Goal: Transaction & Acquisition: Purchase product/service

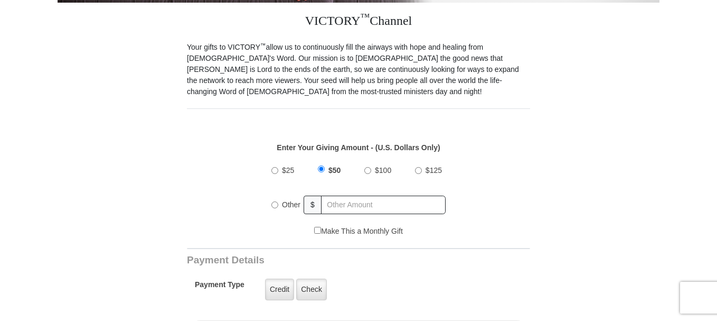
scroll to position [298, 0]
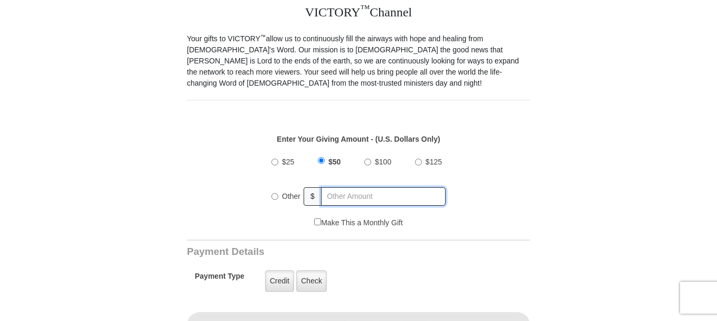
radio input "true"
click at [360, 187] on input "text" at bounding box center [384, 196] width 124 height 18
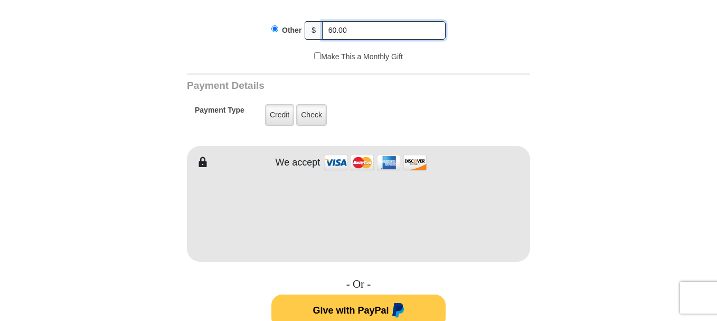
scroll to position [487, 0]
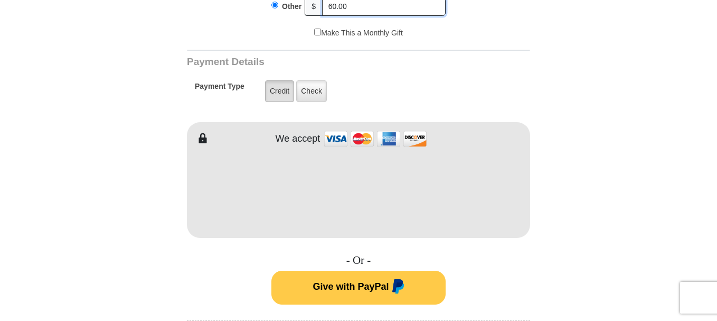
type input "60.00"
click at [283, 87] on label "Credit" at bounding box center [279, 91] width 29 height 22
click at [0, 0] on input "Credit" at bounding box center [0, 0] width 0 height 0
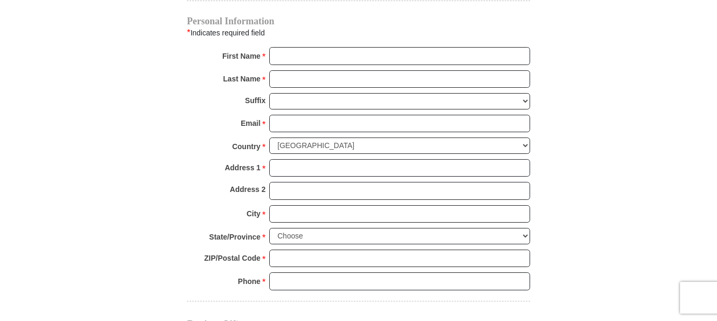
scroll to position [825, 0]
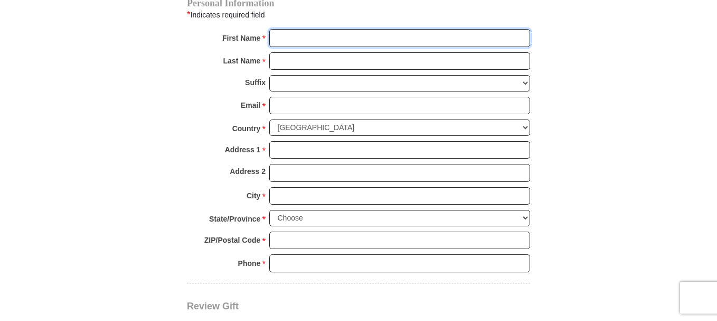
click at [465, 29] on input "First Name *" at bounding box center [399, 38] width 261 height 18
type input "[PERSON_NAME]"
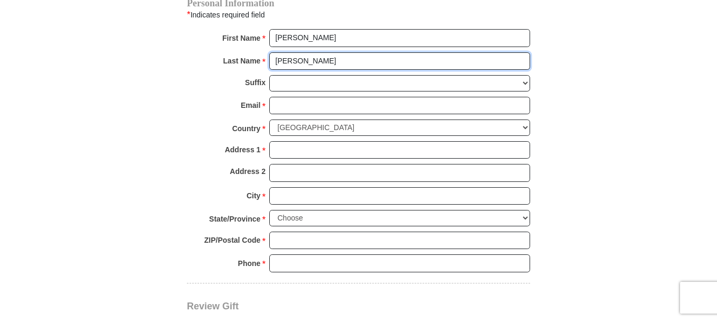
type input "[PERSON_NAME]"
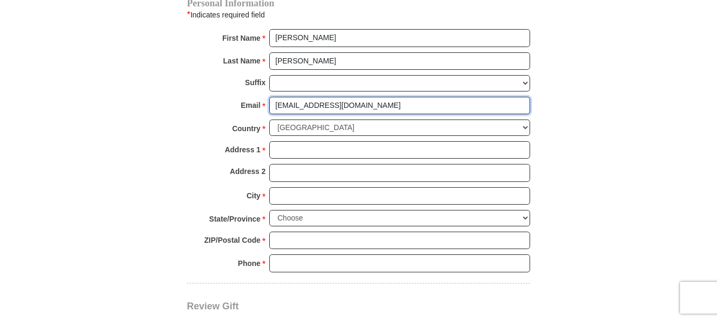
type input "[EMAIL_ADDRESS][DOMAIN_NAME]"
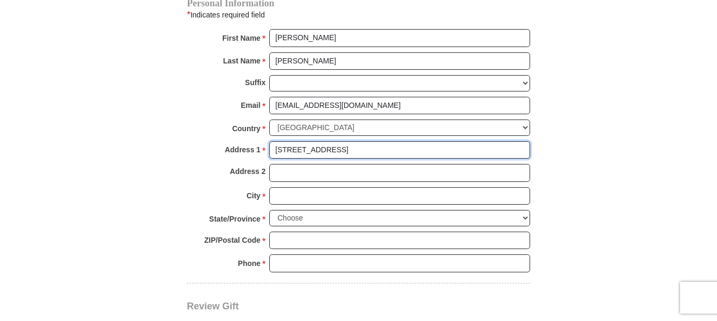
type input "[STREET_ADDRESS]"
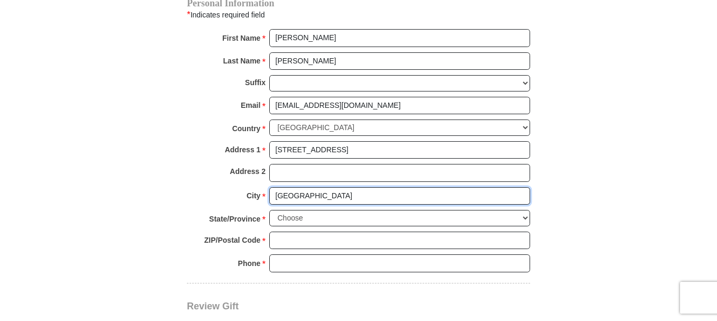
type input "[GEOGRAPHIC_DATA]"
click at [315, 210] on select "Choose [US_STATE] [US_STATE] [US_STATE] [US_STATE] [US_STATE] Armed Forces Amer…" at bounding box center [399, 218] width 261 height 16
select select "GA"
click at [269, 210] on select "Choose [US_STATE] [US_STATE] [US_STATE] [US_STATE] [US_STATE] Armed Forces Amer…" at bounding box center [399, 218] width 261 height 16
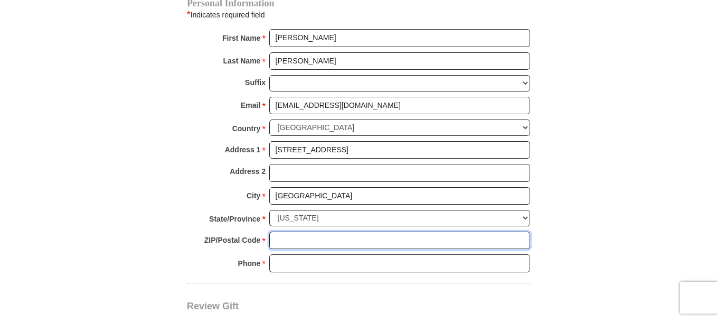
click at [300, 233] on input "ZIP/Postal Code *" at bounding box center [399, 240] width 261 height 18
type input "30043"
click at [298, 254] on input "Phone * *" at bounding box center [399, 263] width 261 height 18
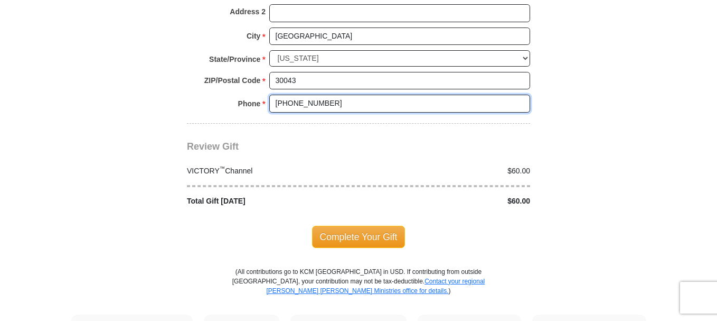
scroll to position [1012, 0]
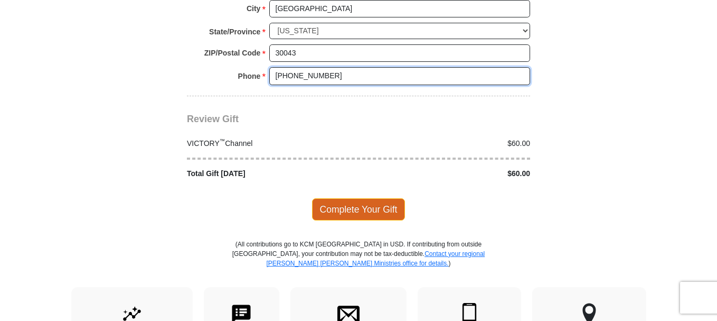
type input "[PHONE_NUMBER]"
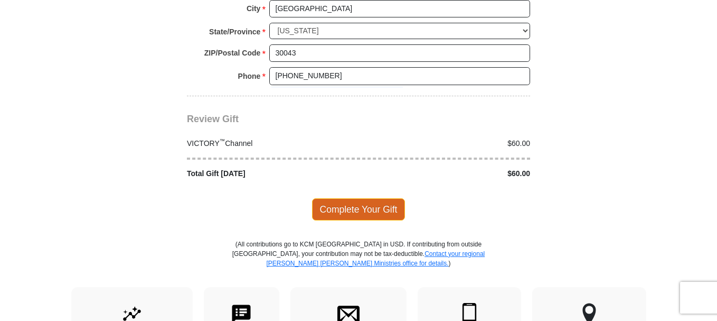
click at [350, 198] on span "Complete Your Gift" at bounding box center [358, 209] width 93 height 22
